Goal: Task Accomplishment & Management: Use online tool/utility

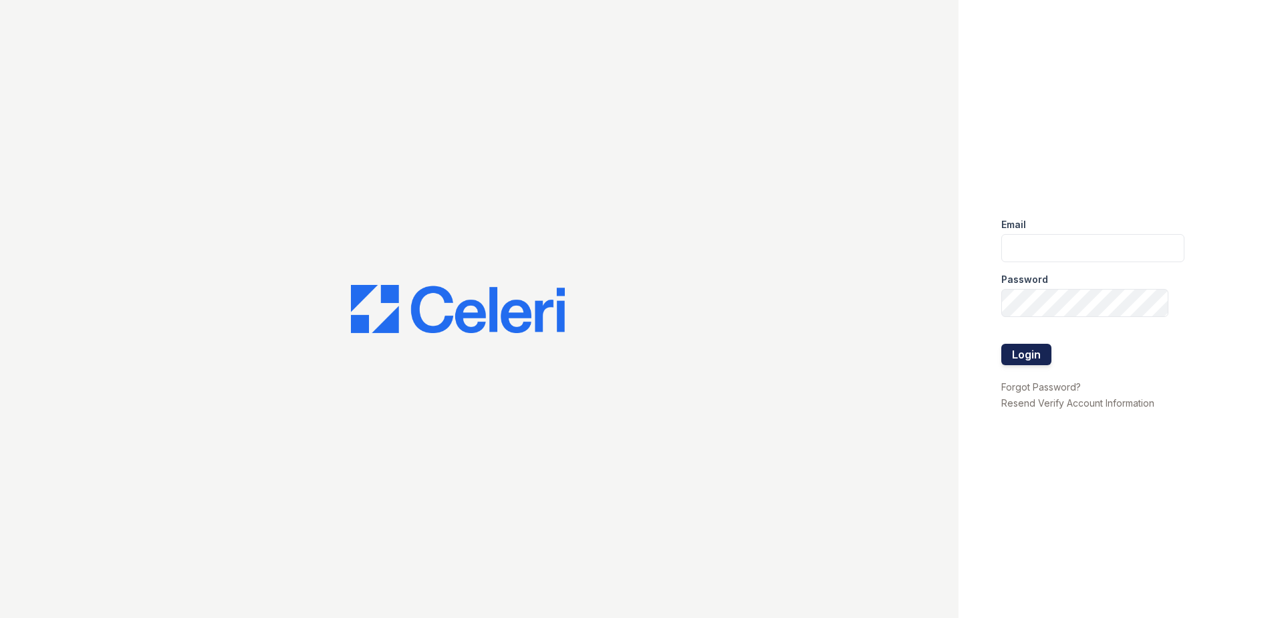
type input "[EMAIL_ADDRESS][DOMAIN_NAME]"
click at [1015, 350] on button "Login" at bounding box center [1026, 354] width 50 height 21
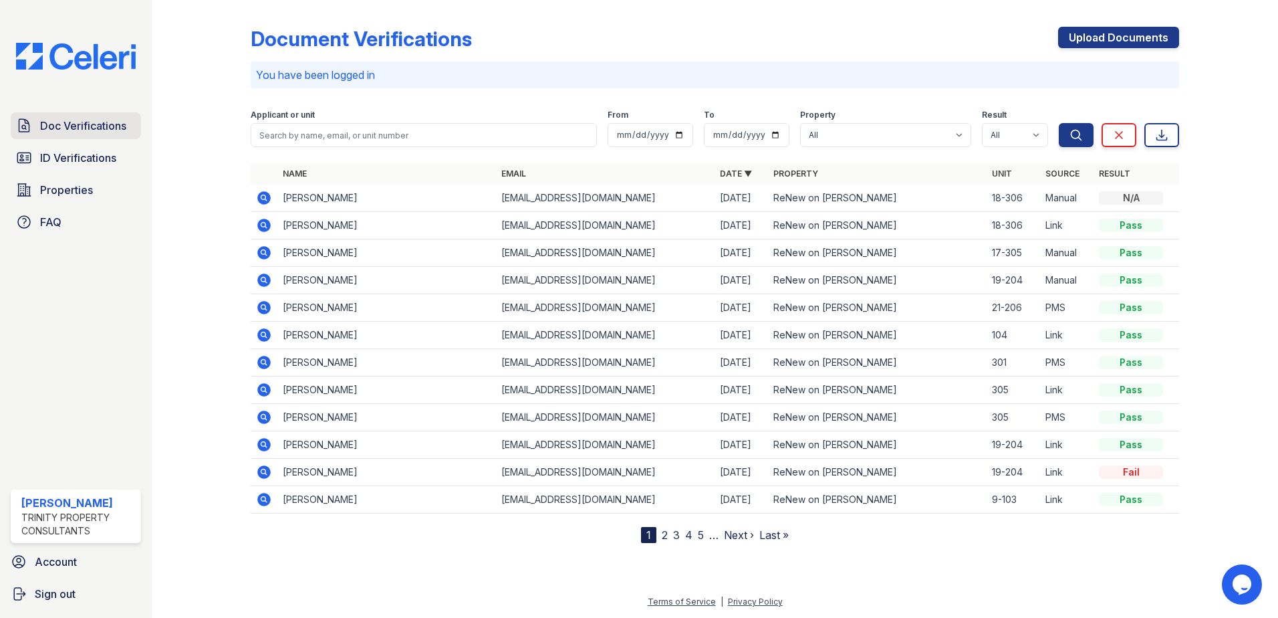
click at [96, 118] on span "Doc Verifications" at bounding box center [83, 126] width 86 height 16
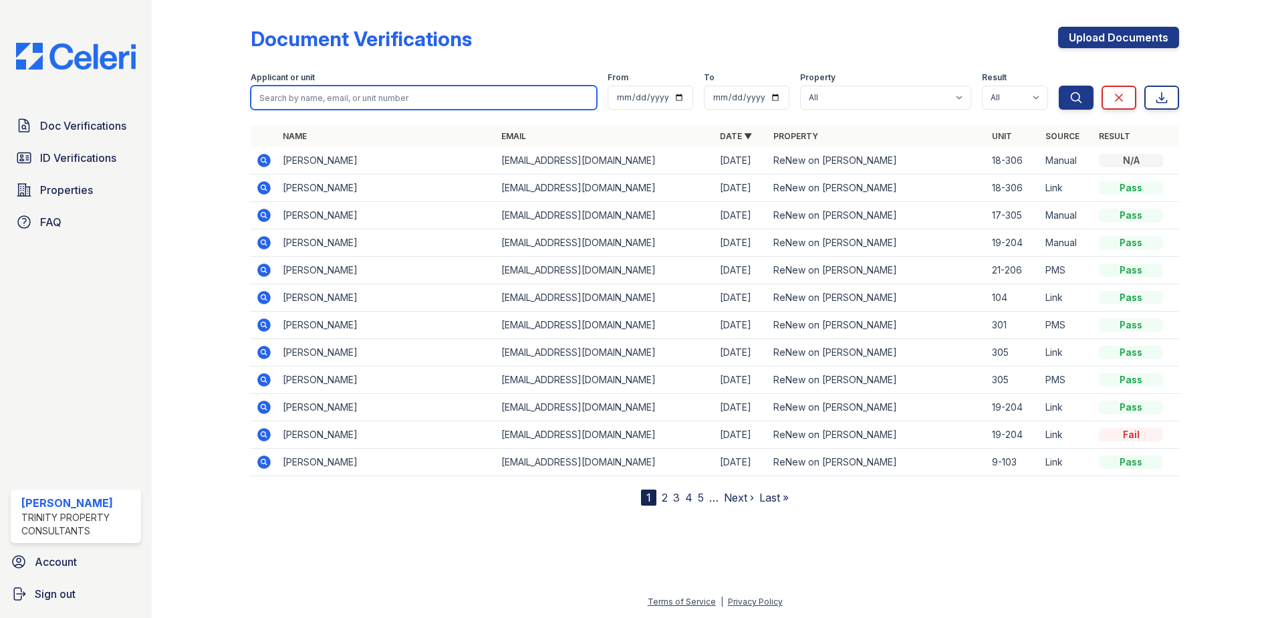
click at [366, 94] on input "search" at bounding box center [424, 98] width 346 height 24
type input "ousmane"
click at [1059, 86] on button "Search" at bounding box center [1076, 98] width 35 height 24
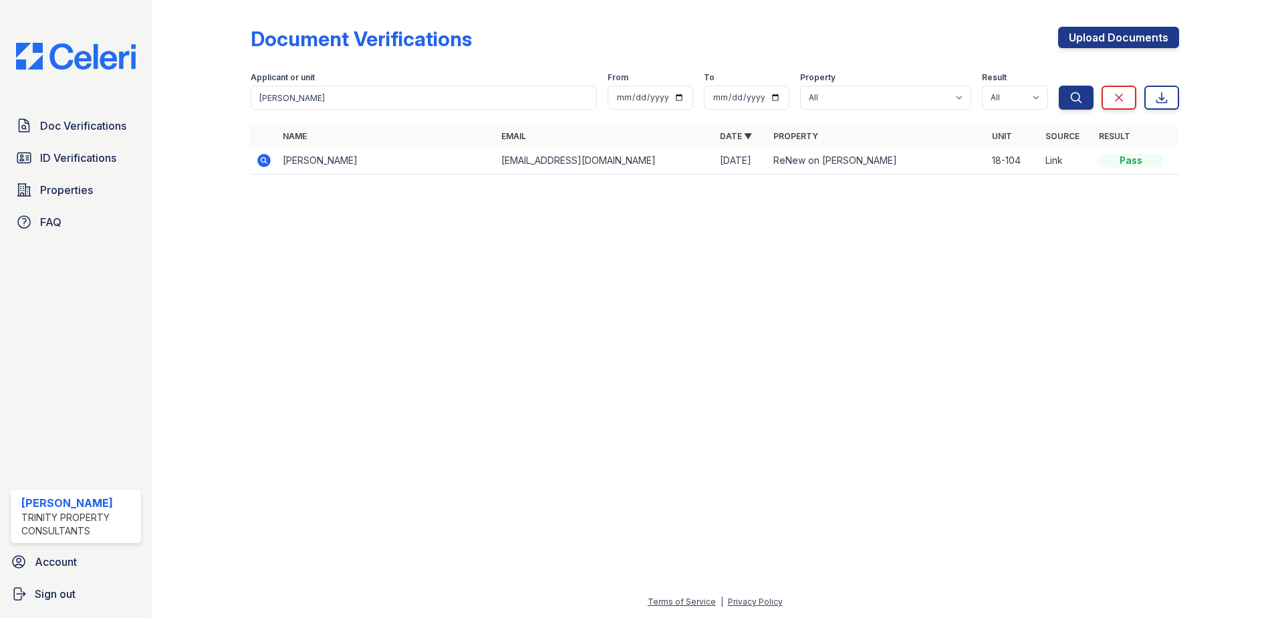
click at [368, 172] on td "Ousmane Kane" at bounding box center [386, 160] width 219 height 27
click at [266, 159] on icon at bounding box center [264, 160] width 16 height 16
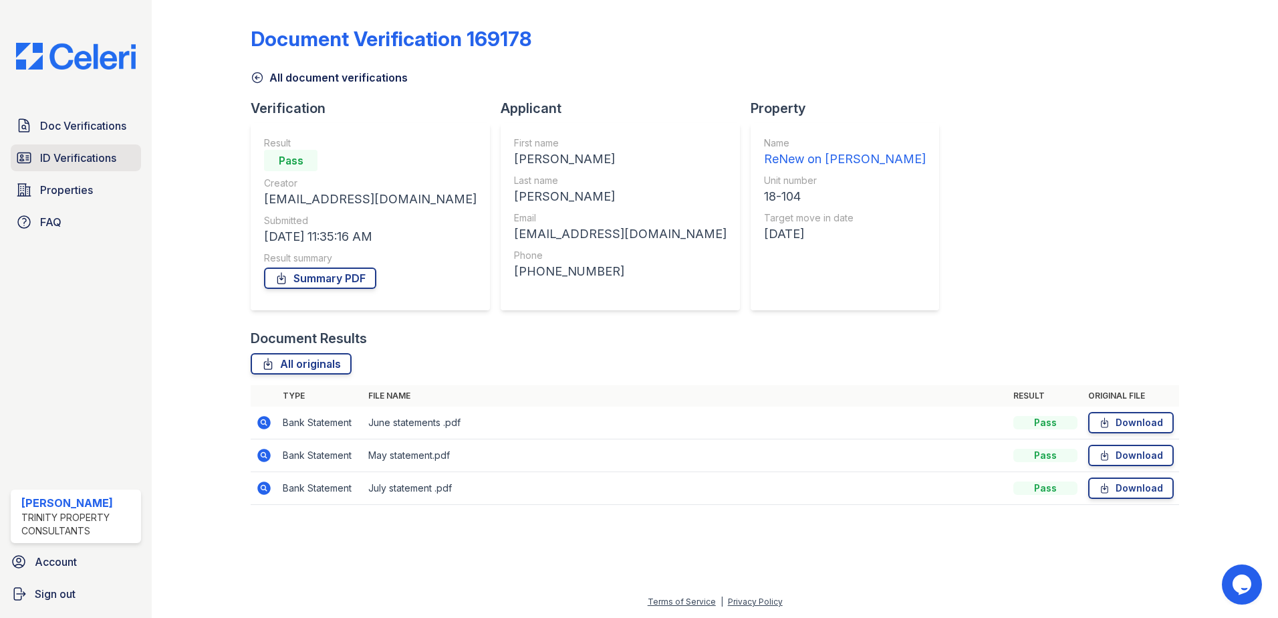
click at [106, 164] on span "ID Verifications" at bounding box center [78, 158] width 76 height 16
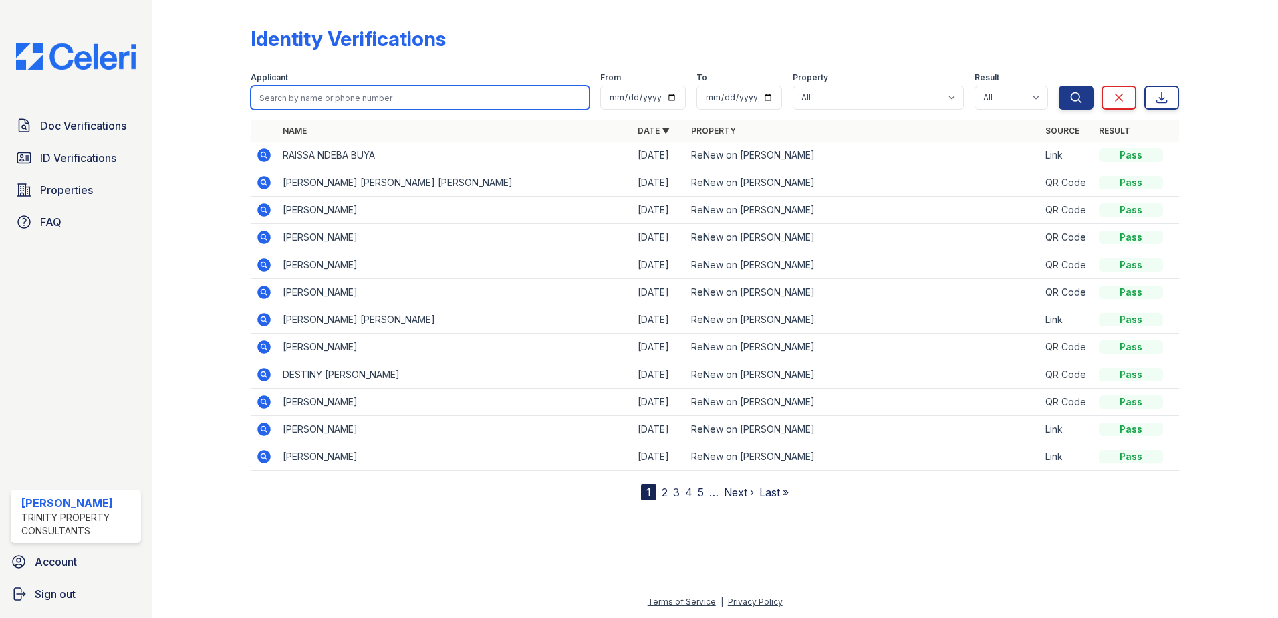
click at [331, 90] on input "search" at bounding box center [420, 98] width 339 height 24
type input "ousmane"
click at [1059, 86] on button "Search" at bounding box center [1076, 98] width 35 height 24
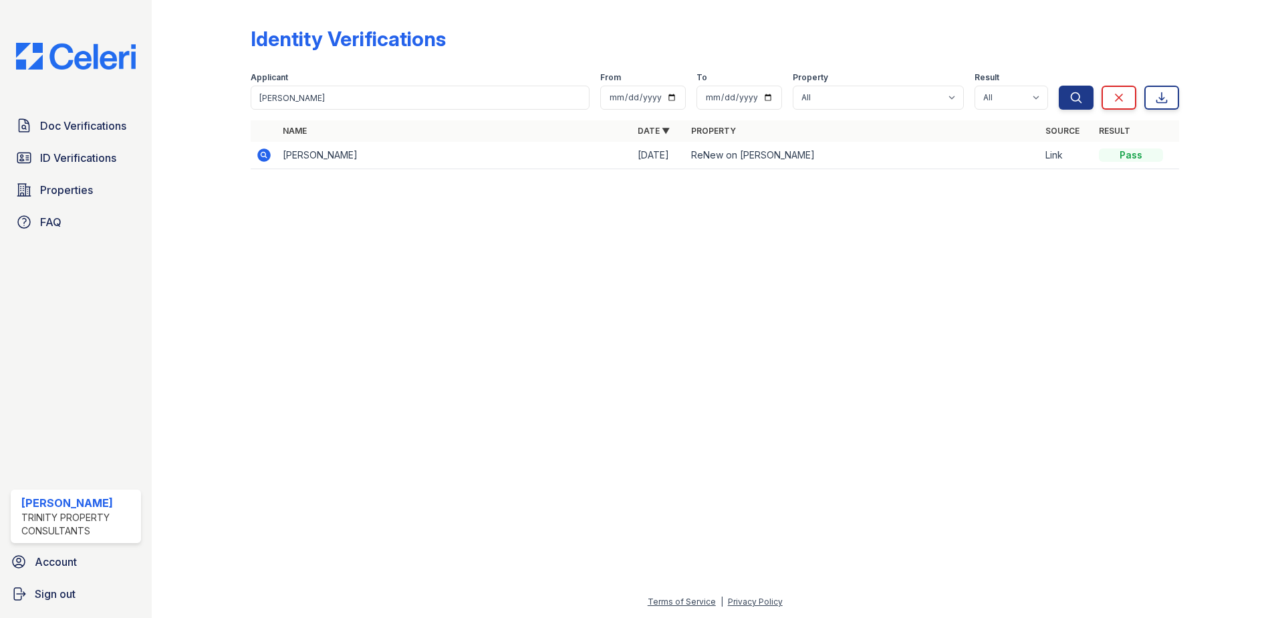
click at [258, 155] on icon at bounding box center [263, 154] width 13 height 13
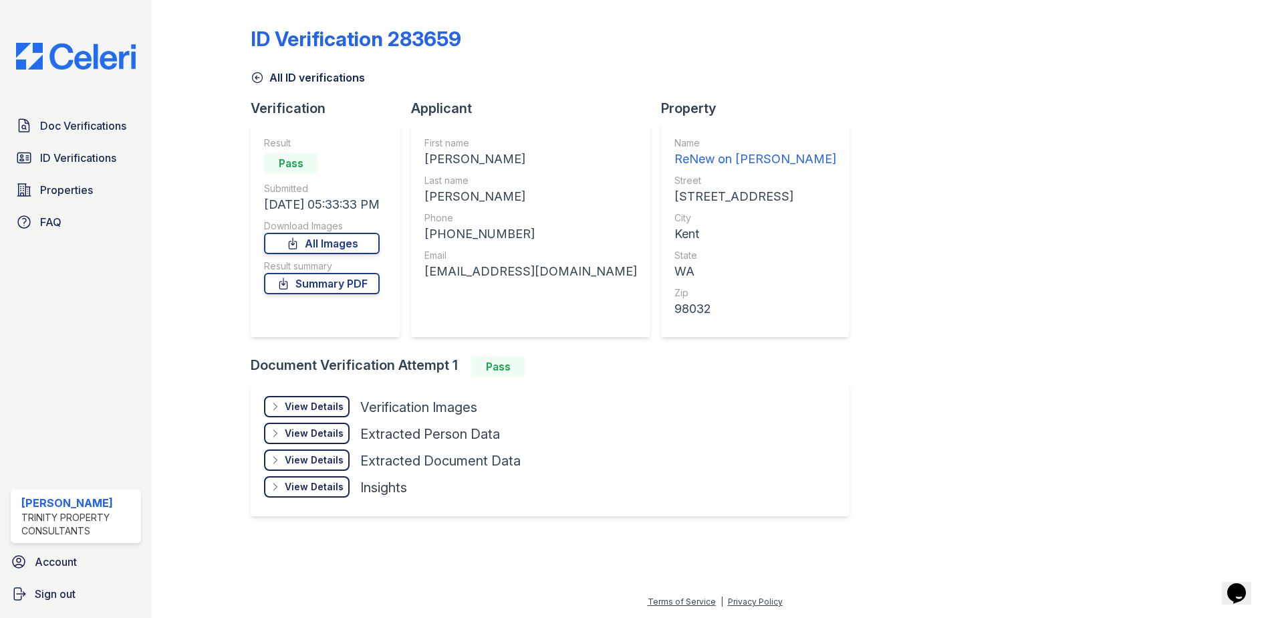
click at [309, 404] on div "View Details" at bounding box center [314, 406] width 59 height 13
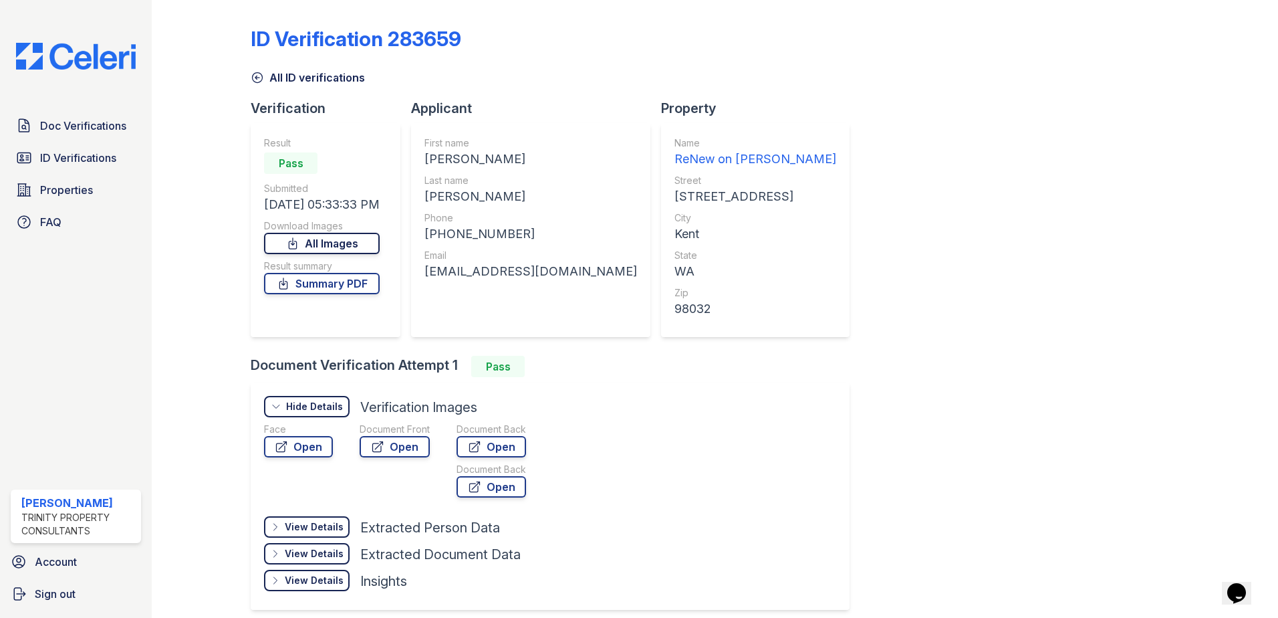
click at [354, 244] on link "All Images" at bounding box center [322, 243] width 116 height 21
click at [405, 448] on link "Open" at bounding box center [395, 446] width 70 height 21
drag, startPoint x: 405, startPoint y: 446, endPoint x: 394, endPoint y: 448, distance: 10.8
click at [394, 448] on link "Open" at bounding box center [395, 446] width 70 height 21
click at [87, 154] on span "ID Verifications" at bounding box center [78, 158] width 76 height 16
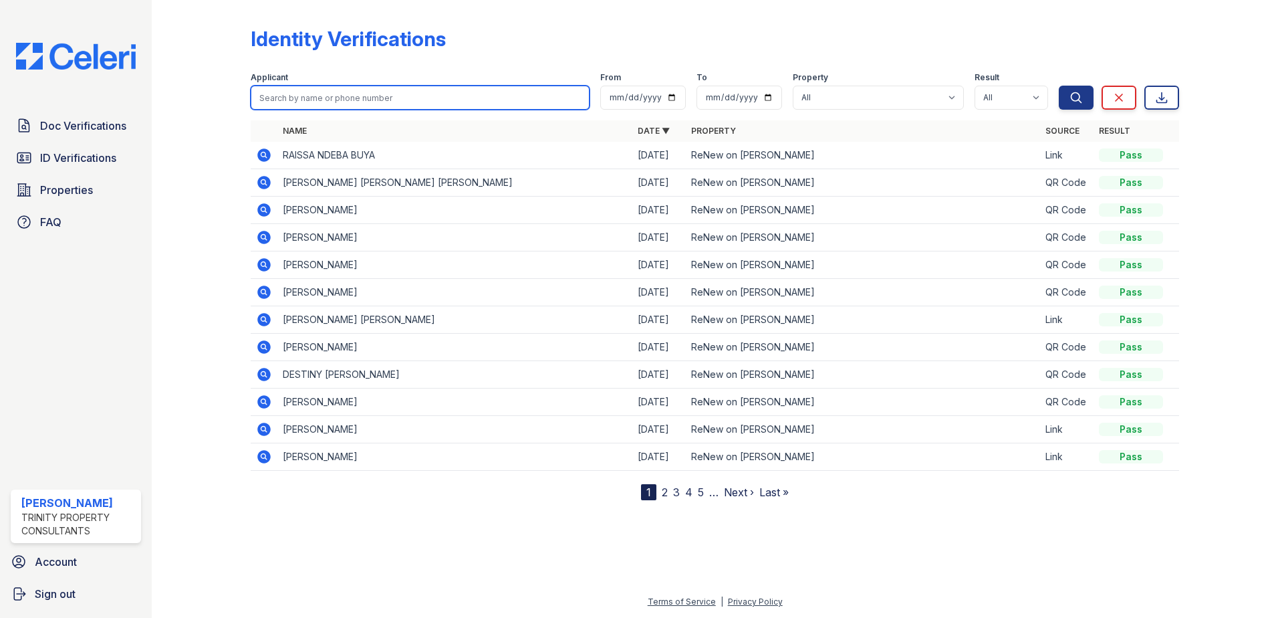
click at [339, 99] on input "search" at bounding box center [420, 98] width 339 height 24
type input "dame"
click at [1059, 86] on button "Search" at bounding box center [1076, 98] width 35 height 24
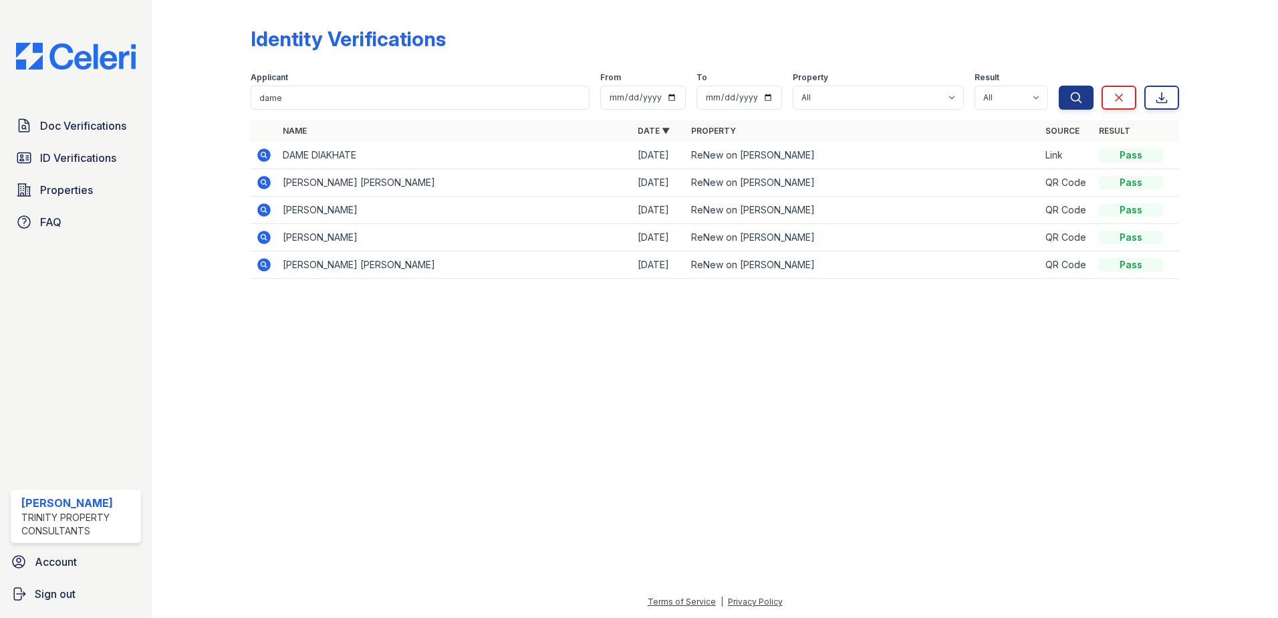
click at [319, 150] on td "DAME DIAKHATE" at bounding box center [454, 155] width 355 height 27
click at [256, 151] on icon at bounding box center [264, 155] width 16 height 16
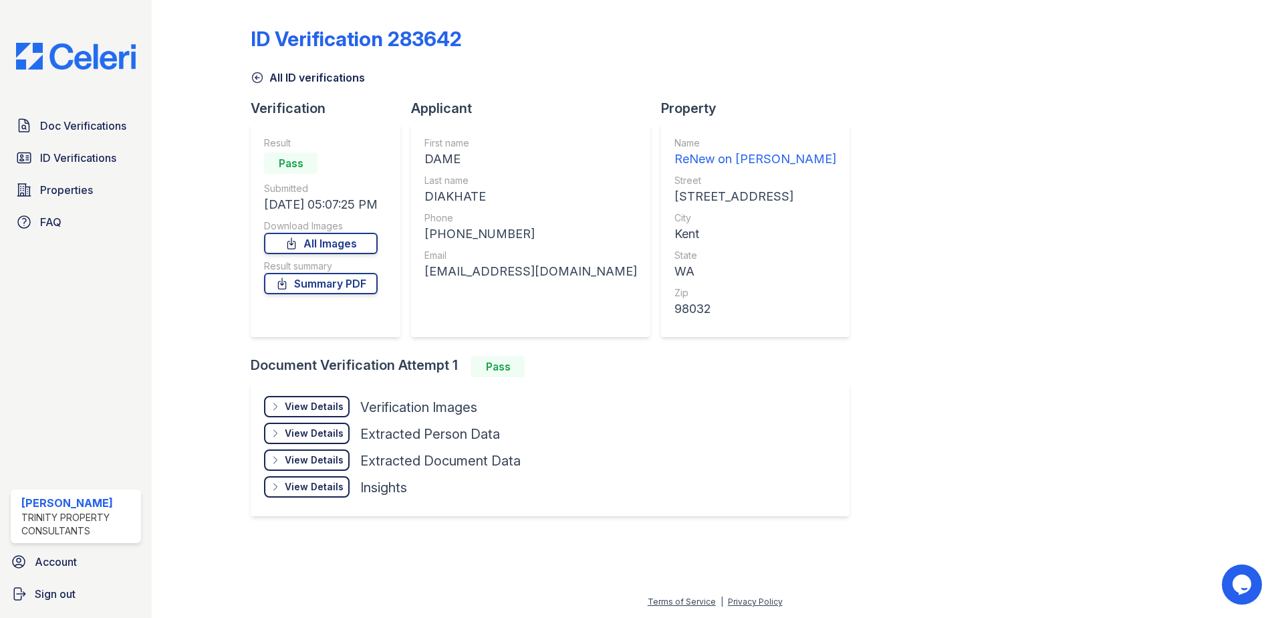
click at [302, 402] on div "View Details" at bounding box center [314, 406] width 59 height 13
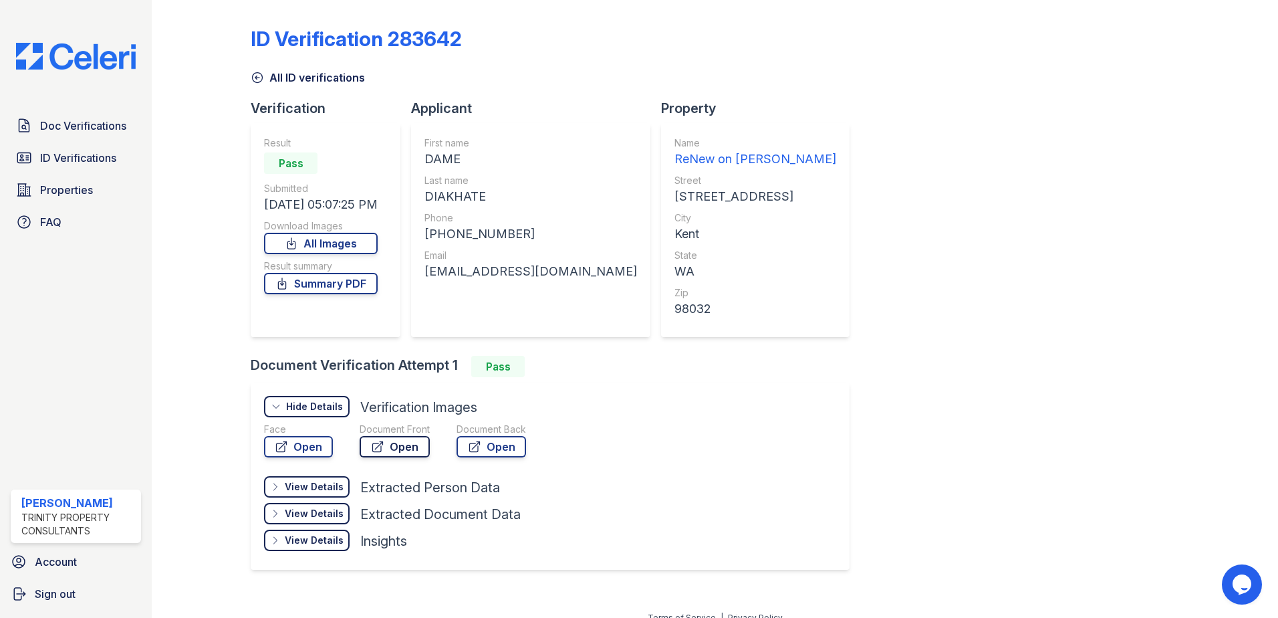
click at [407, 446] on link "Open" at bounding box center [395, 446] width 70 height 21
